Goal: Task Accomplishment & Management: Manage account settings

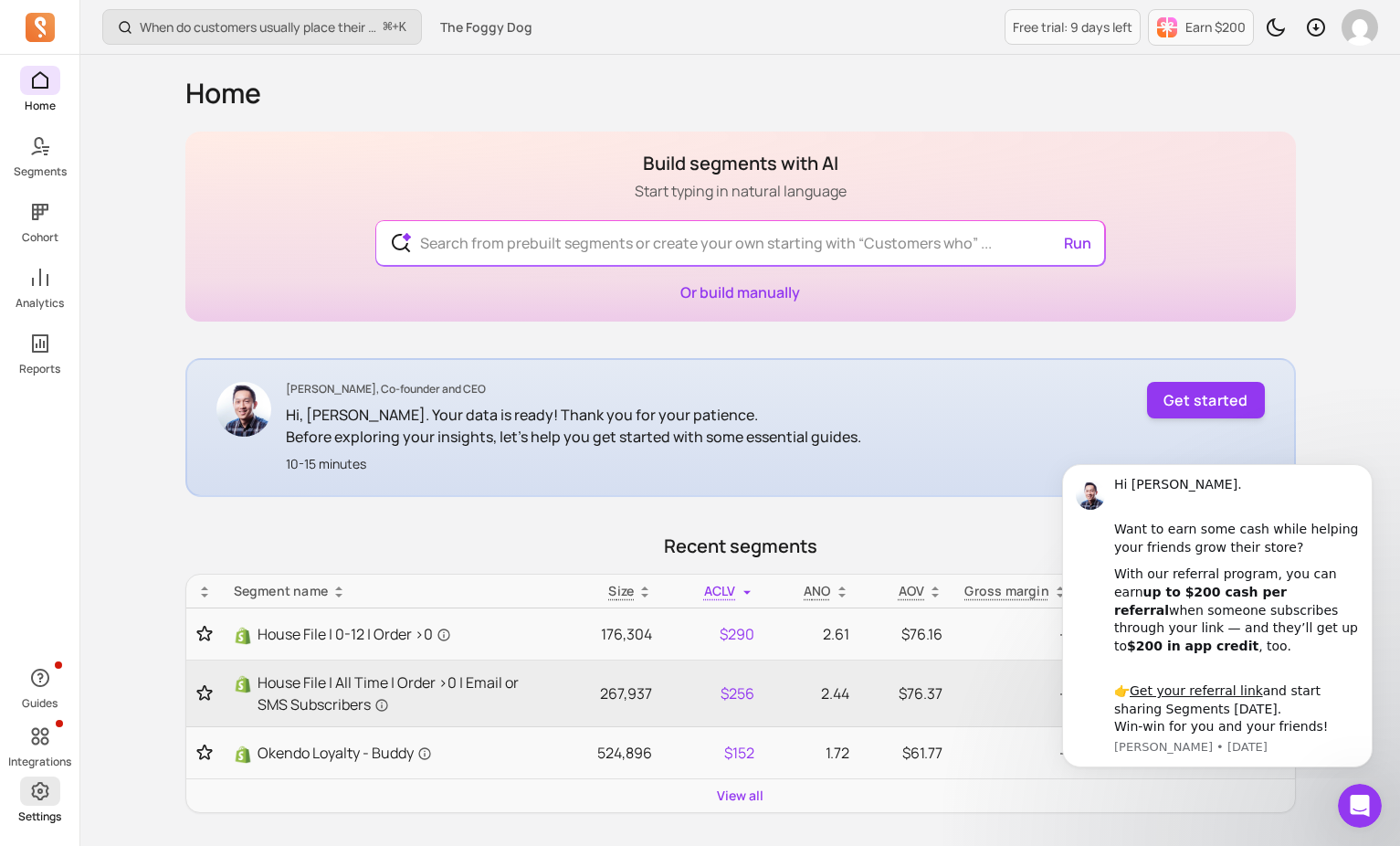
click at [46, 785] on icon at bounding box center [40, 791] width 17 height 18
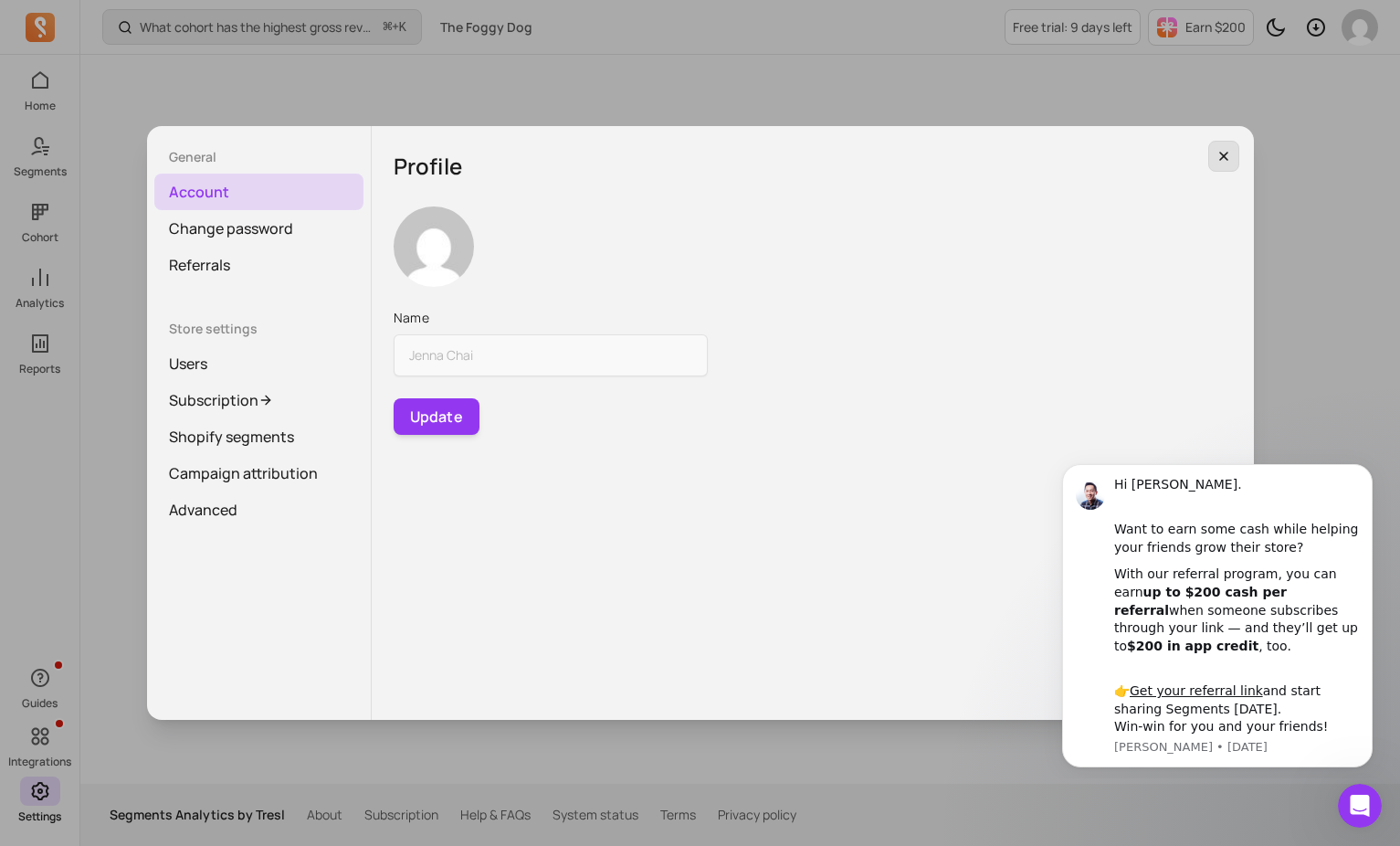
click at [1234, 165] on button "button" at bounding box center [1224, 156] width 31 height 31
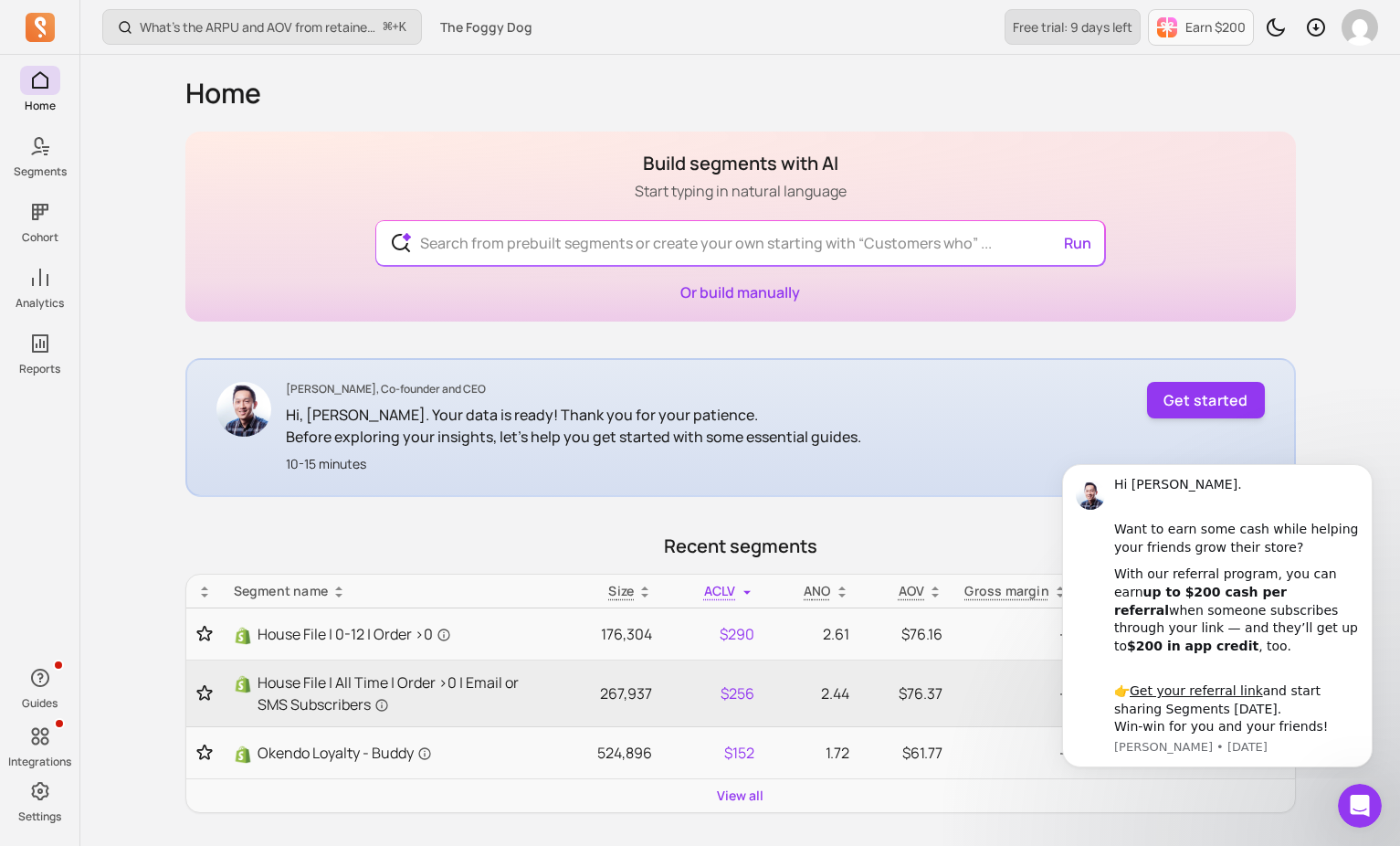
click at [1104, 37] on link "Free trial: 9 days left" at bounding box center [1072, 27] width 136 height 35
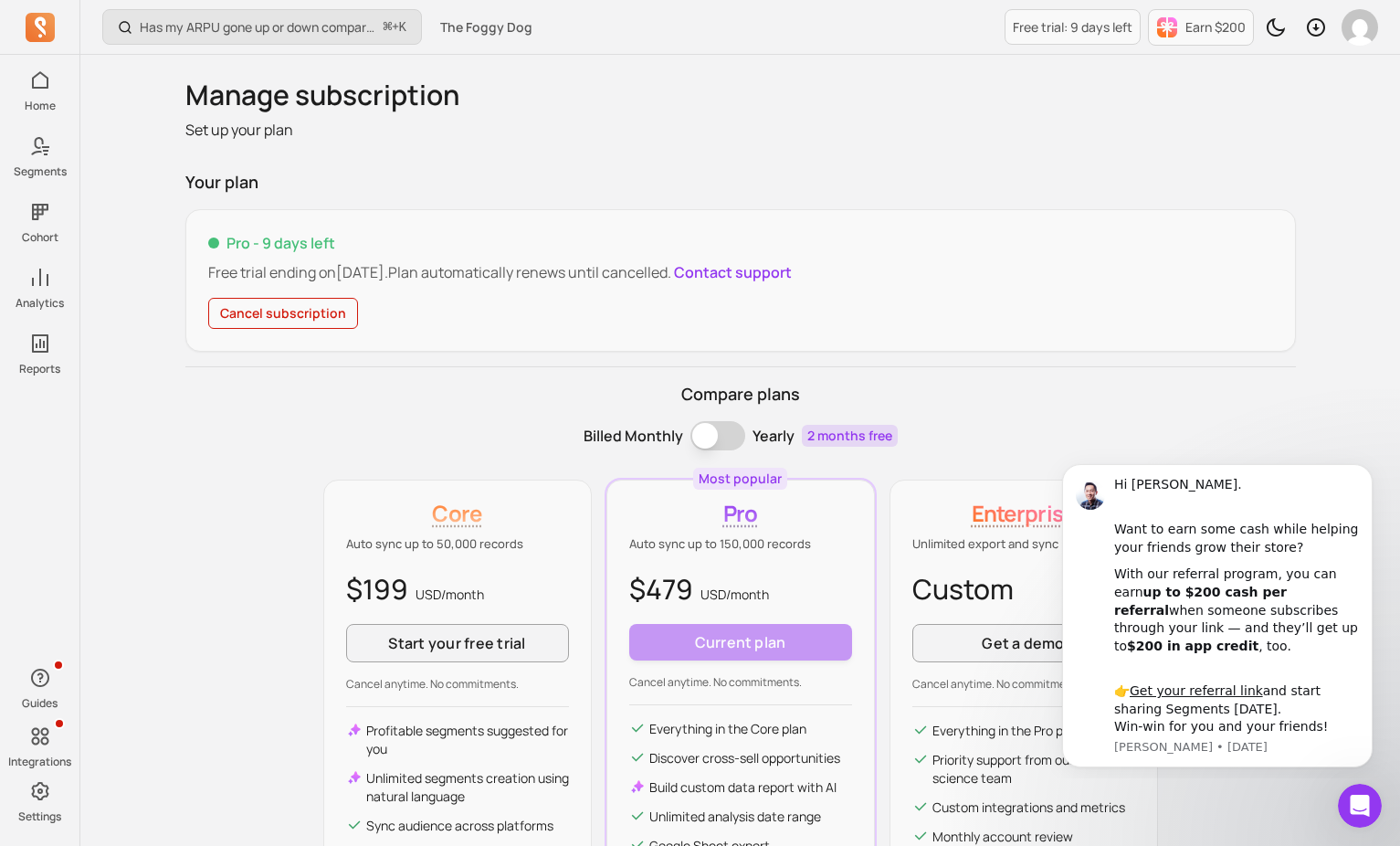
scroll to position [16, 0]
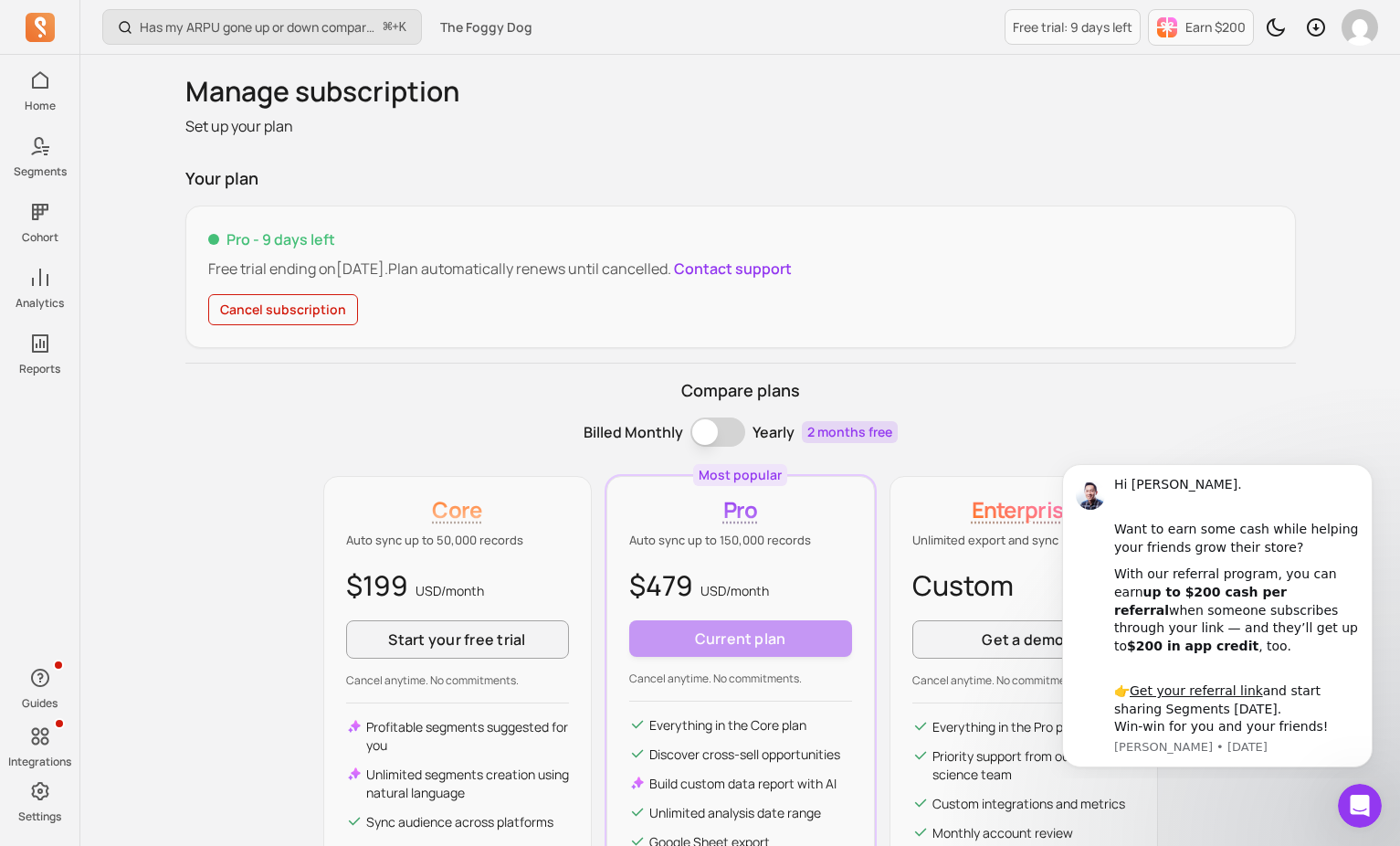
click at [505, 277] on p "Free trial ending on [DATE] . Plan automatically renews until cancelled. Contac…" at bounding box center [740, 268] width 1065 height 22
click at [480, 266] on p "Free trial ending on [DATE] . Plan automatically renews until cancelled. Contac…" at bounding box center [740, 268] width 1065 height 22
